Goal: Task Accomplishment & Management: Complete application form

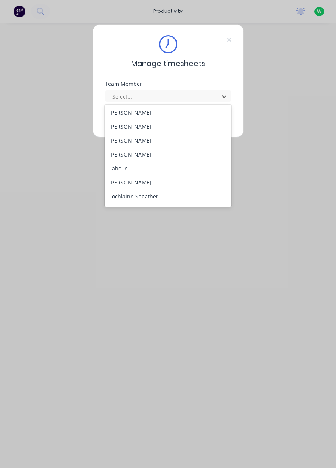
scroll to position [154, 0]
click at [132, 128] on div "[PERSON_NAME]" at bounding box center [168, 127] width 127 height 14
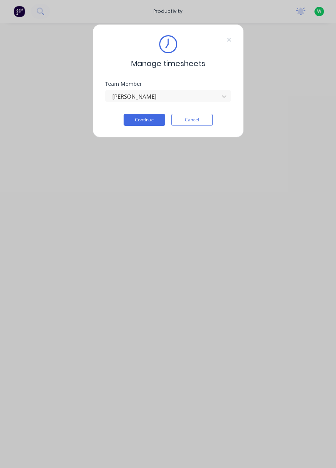
click at [152, 119] on button "Continue" at bounding box center [145, 120] width 42 height 12
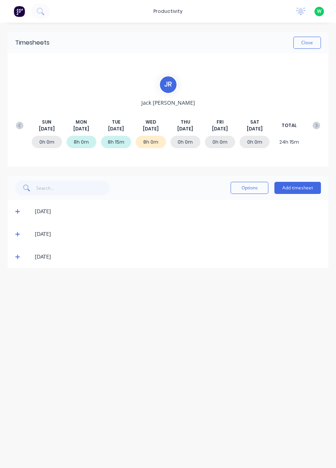
click at [301, 188] on button "Add timesheet" at bounding box center [297, 188] width 46 height 12
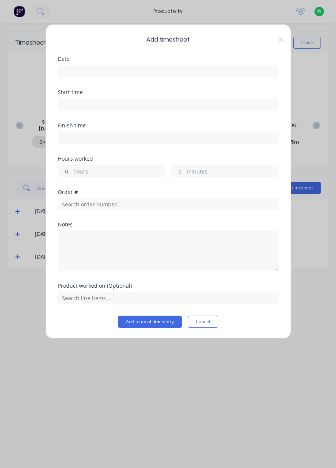
click at [233, 72] on input at bounding box center [168, 71] width 220 height 11
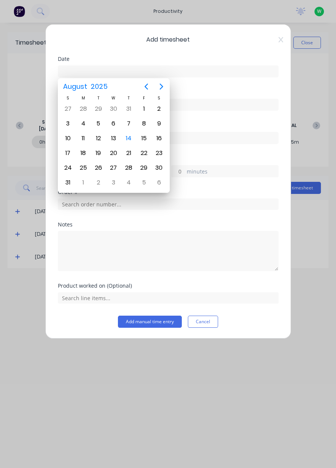
click at [131, 136] on div "14" at bounding box center [128, 138] width 11 height 11
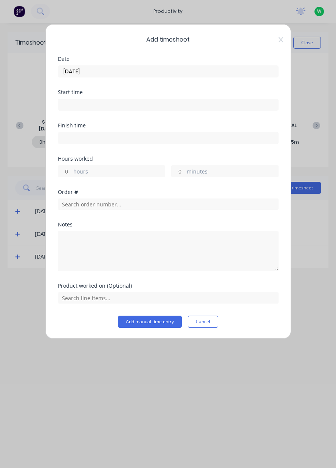
type input "[DATE]"
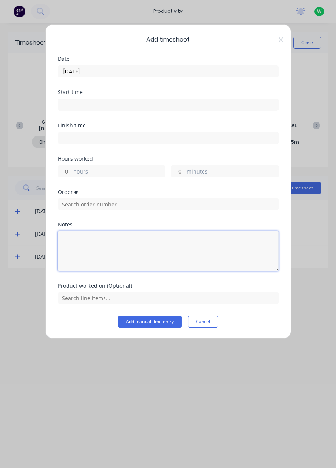
click at [141, 245] on textarea at bounding box center [168, 251] width 221 height 40
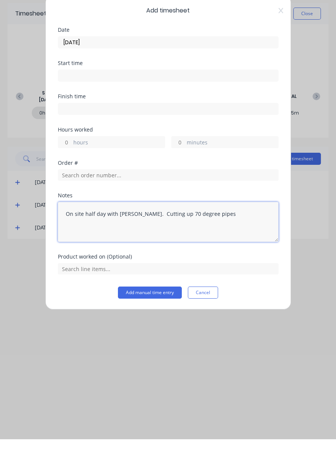
type textarea "On site half day with [PERSON_NAME]. Cutting up 70 degree pipes"
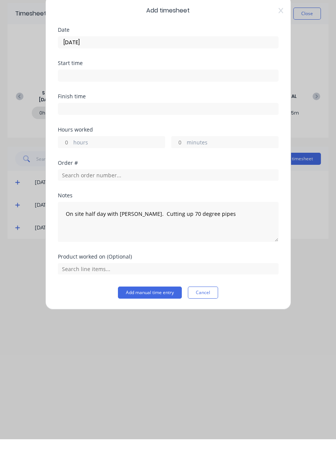
click at [162, 322] on button "Add manual time entry" at bounding box center [150, 321] width 64 height 12
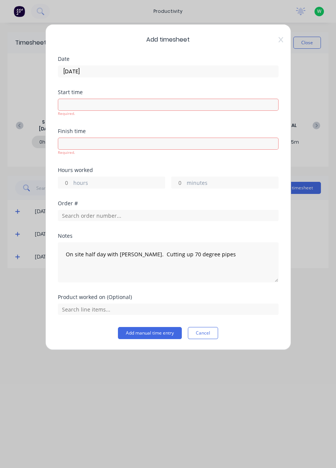
click at [235, 106] on input at bounding box center [168, 104] width 220 height 11
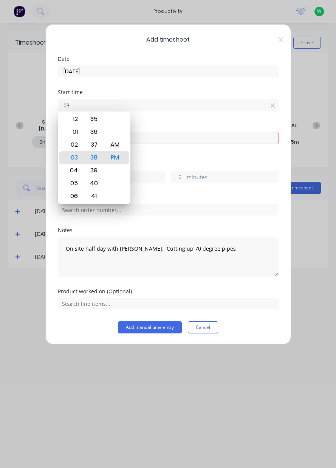
type input "0"
click at [265, 222] on div "Order #" at bounding box center [168, 211] width 221 height 32
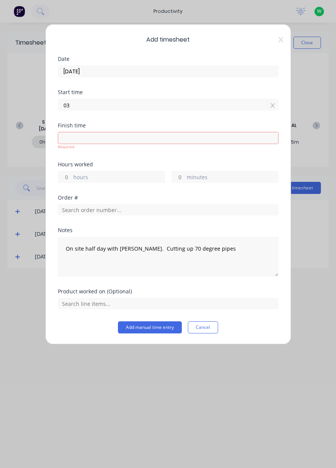
type input "0"
click at [113, 175] on div "hours minutes" at bounding box center [168, 176] width 221 height 14
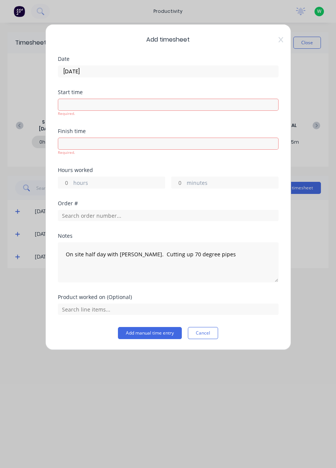
click at [115, 182] on label "hours" at bounding box center [118, 183] width 91 height 9
click at [71, 182] on input "hours" at bounding box center [64, 182] width 13 height 11
type input "8"
click at [158, 332] on div "Add timesheet Date [DATE] Start time Required. Finish time Required. Hours work…" at bounding box center [168, 187] width 246 height 326
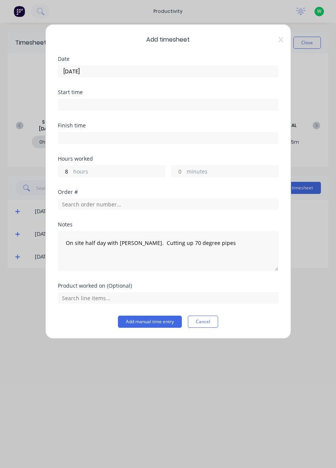
click at [156, 323] on button "Add manual time entry" at bounding box center [150, 321] width 64 height 12
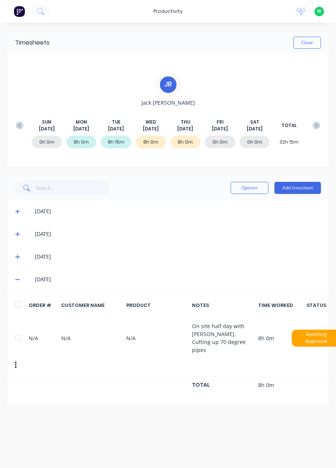
click at [309, 45] on button "Close" at bounding box center [307, 43] width 28 height 12
